Goal: Browse casually

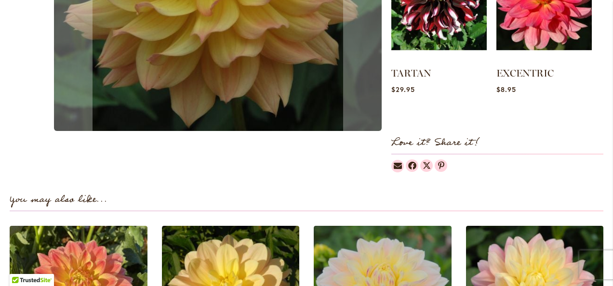
scroll to position [250, 0]
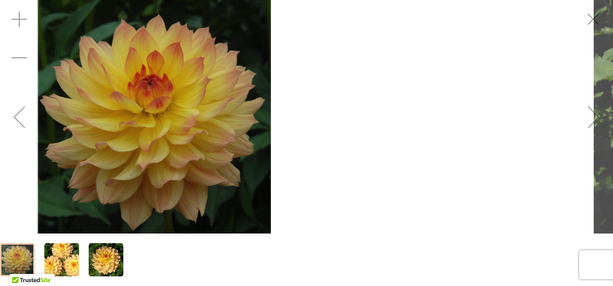
drag, startPoint x: 528, startPoint y: 185, endPoint x: 216, endPoint y: 267, distance: 322.1
click at [216, 267] on div at bounding box center [306, 143] width 613 height 286
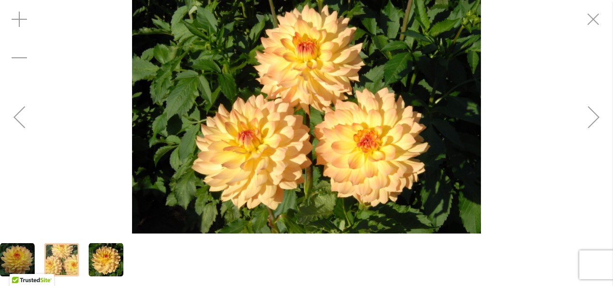
click at [67, 255] on div at bounding box center [61, 260] width 35 height 33
click at [100, 259] on img "LINNA" at bounding box center [106, 260] width 35 height 35
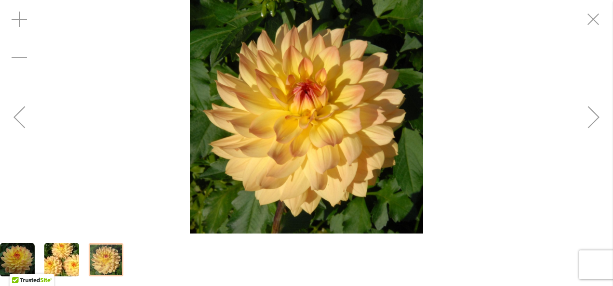
click at [11, 247] on img "LINNA" at bounding box center [17, 260] width 35 height 35
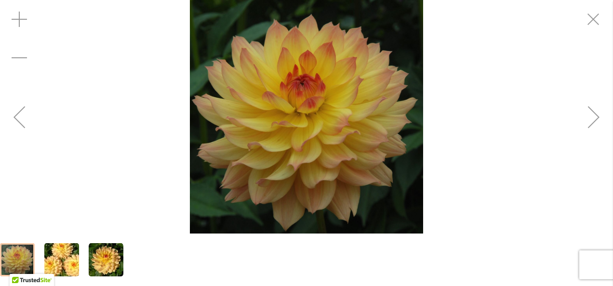
click at [291, 166] on img "LINNA" at bounding box center [306, 117] width 233 height 234
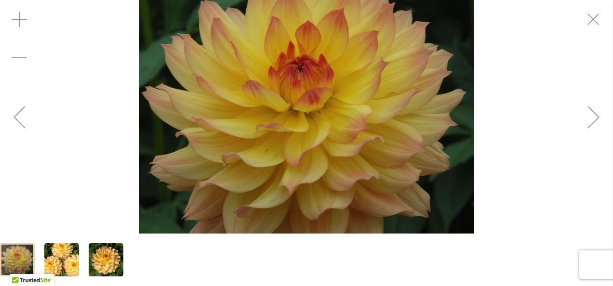
click at [291, 166] on img "LINNA" at bounding box center [307, 116] width 336 height 337
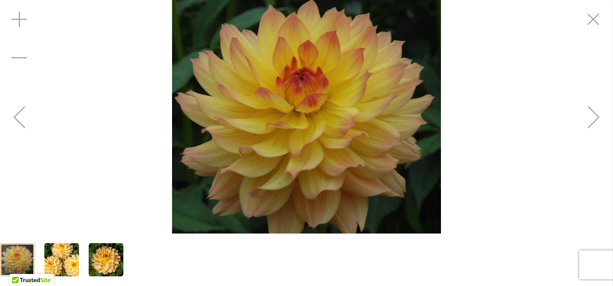
click at [535, 215] on div "LINNA" at bounding box center [306, 117] width 613 height 234
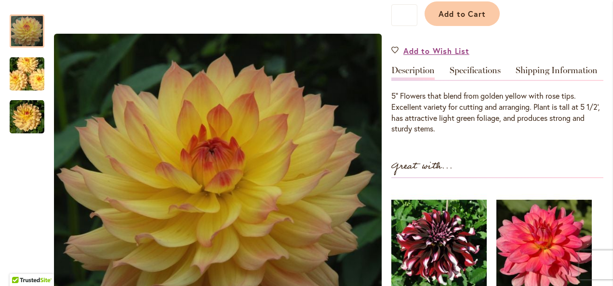
scroll to position [5, 0]
